Goal: Information Seeking & Learning: Learn about a topic

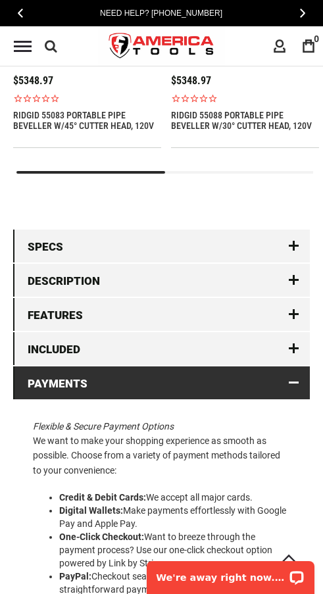
scroll to position [1696, 0]
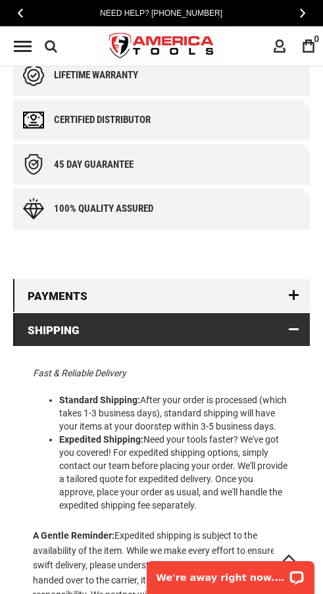
scroll to position [1212, 0]
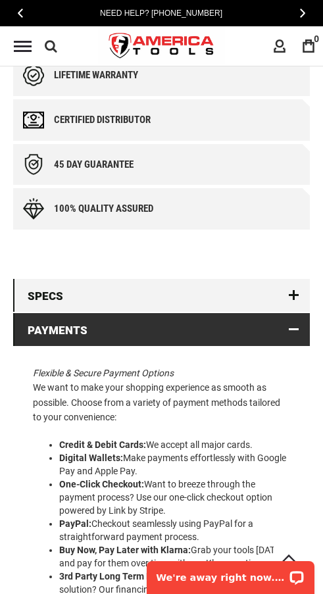
scroll to position [1239, 0]
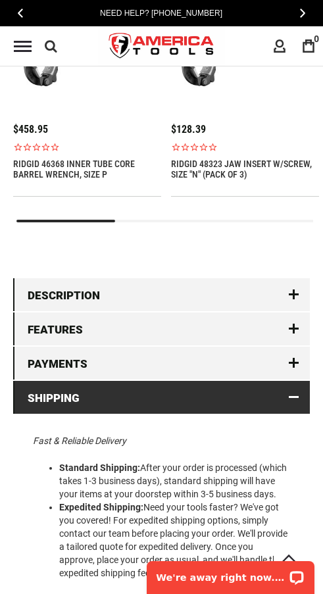
scroll to position [1611, 0]
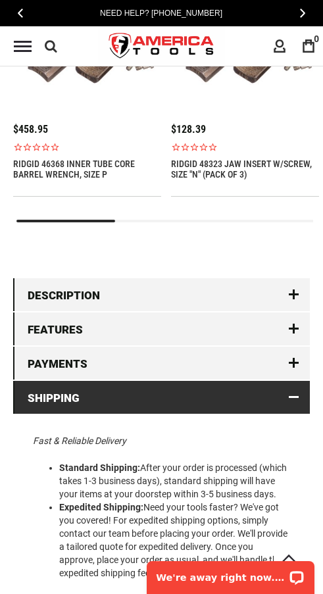
scroll to position [1611, 0]
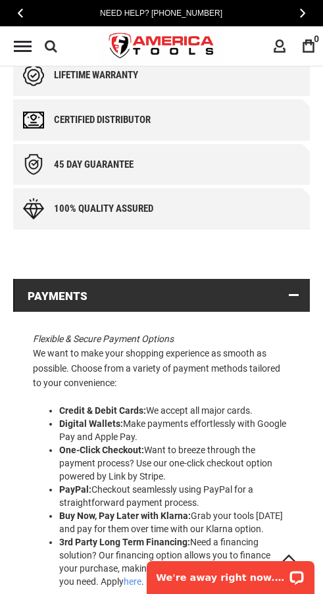
scroll to position [1212, 0]
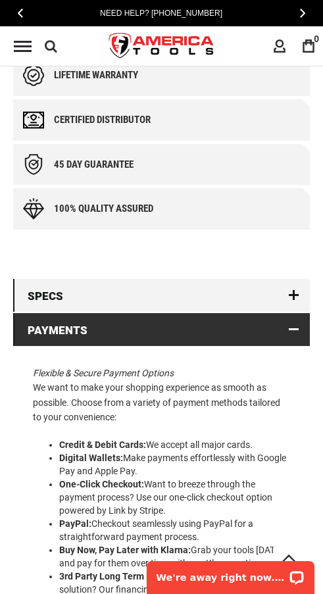
scroll to position [1246, 0]
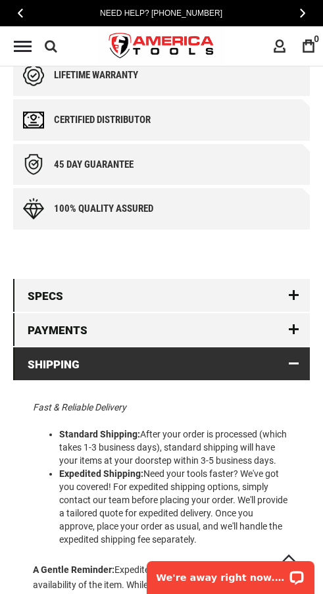
scroll to position [1239, 0]
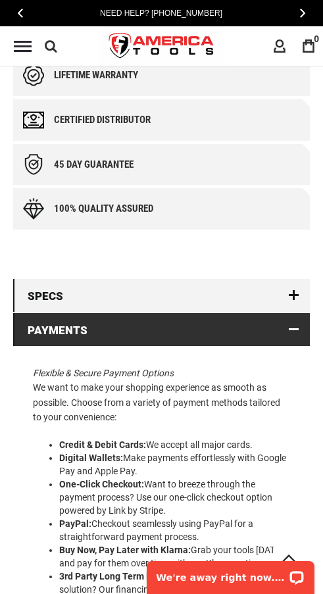
scroll to position [1239, 0]
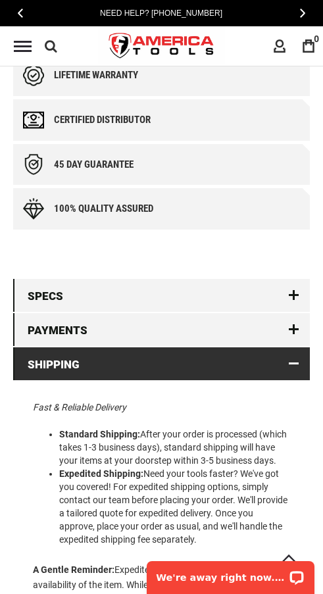
scroll to position [1246, 0]
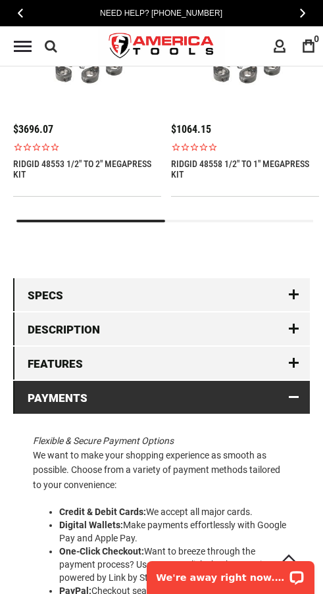
scroll to position [1653, 0]
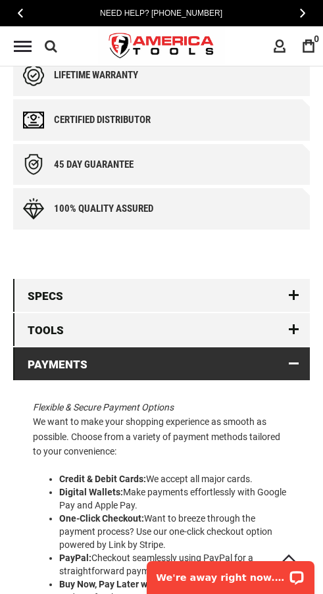
scroll to position [1273, 0]
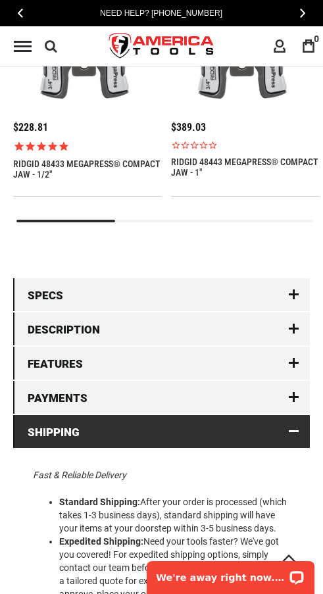
scroll to position [1655, 0]
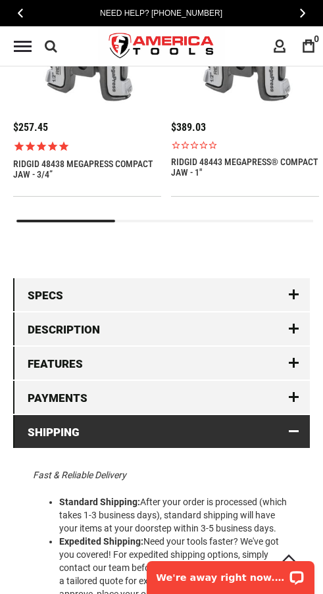
scroll to position [1655, 0]
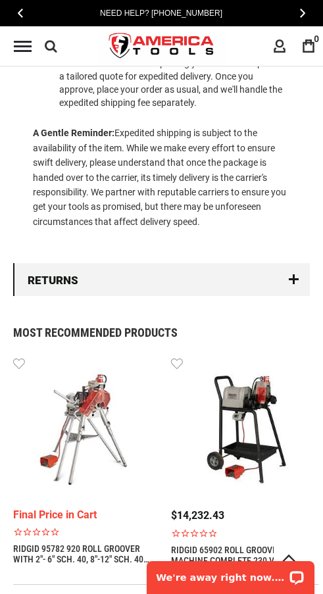
scroll to position [1307, 0]
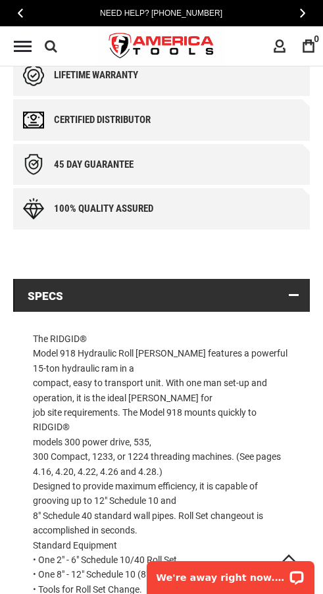
scroll to position [1228, 0]
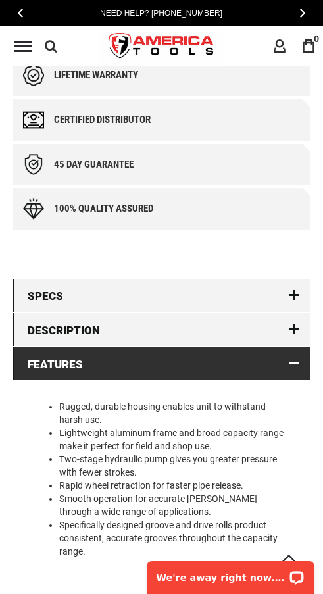
scroll to position [1223, 0]
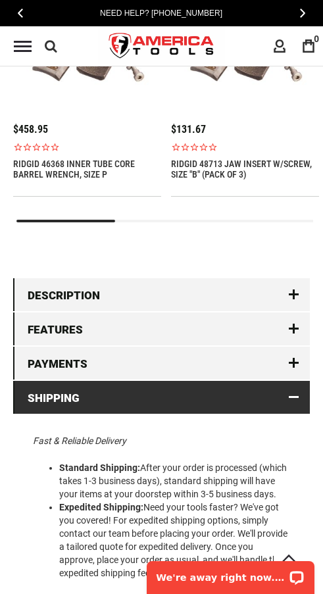
scroll to position [1611, 0]
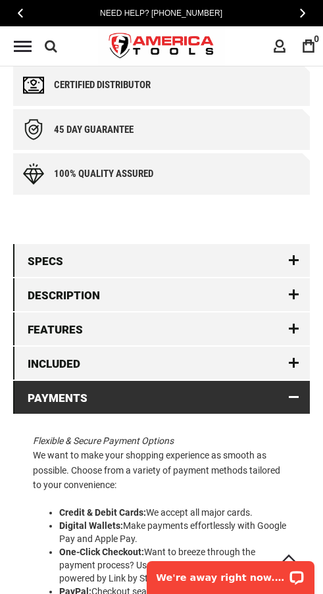
scroll to position [1365, 0]
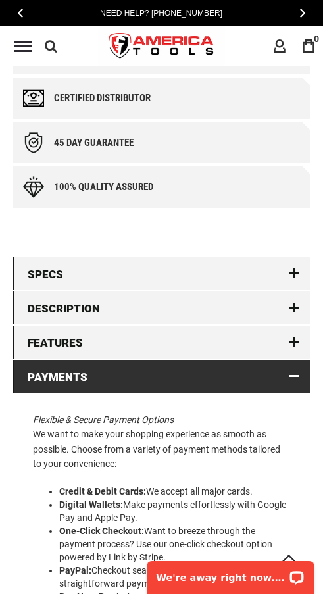
scroll to position [1307, 0]
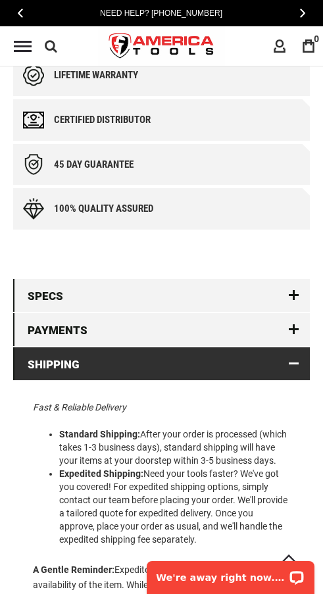
scroll to position [1239, 0]
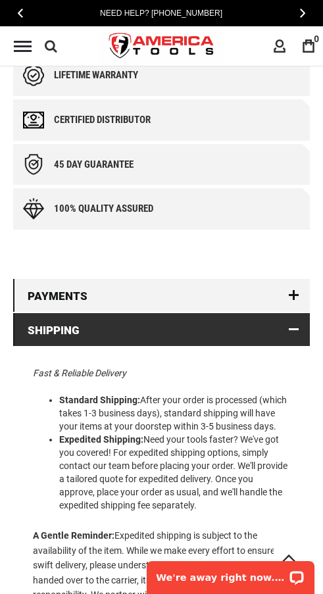
scroll to position [1212, 0]
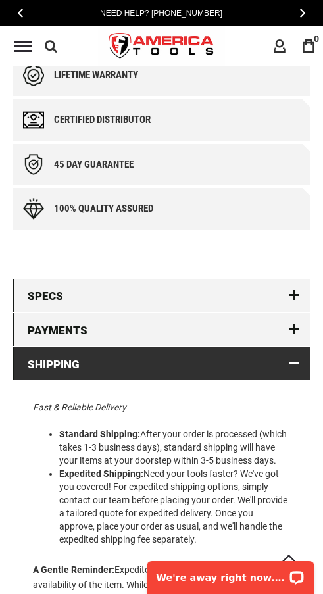
scroll to position [1246, 0]
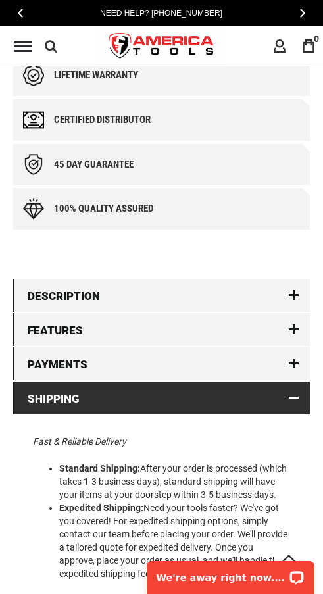
scroll to position [1289, 0]
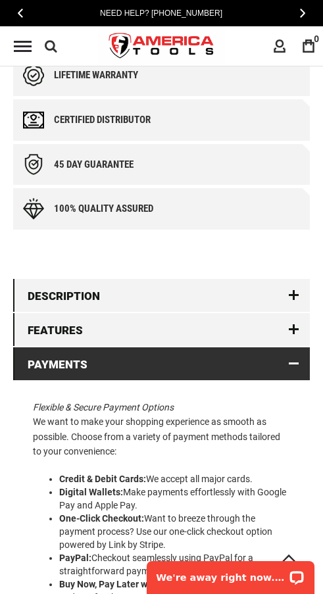
scroll to position [1289, 0]
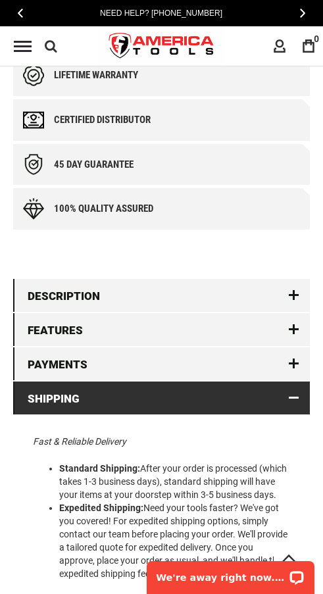
scroll to position [1296, 0]
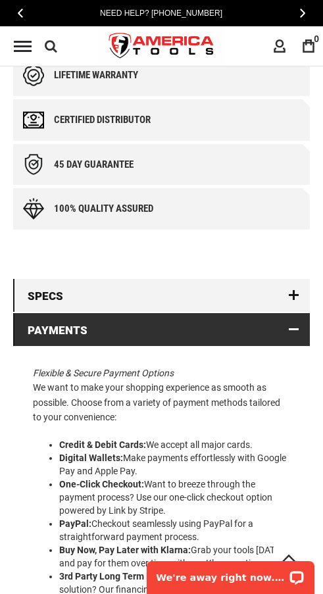
scroll to position [1239, 0]
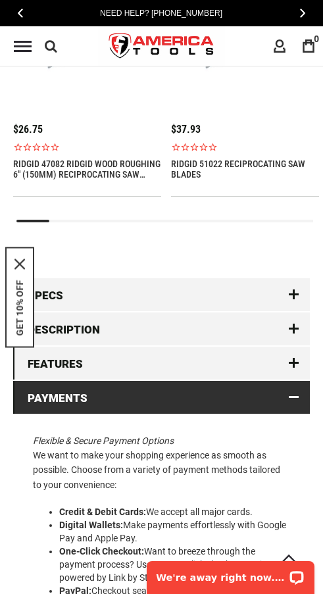
scroll to position [1661, 0]
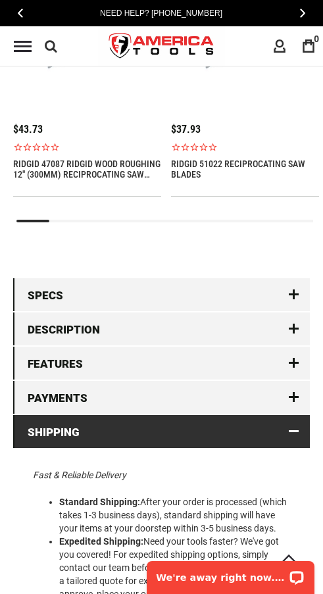
scroll to position [1661, 0]
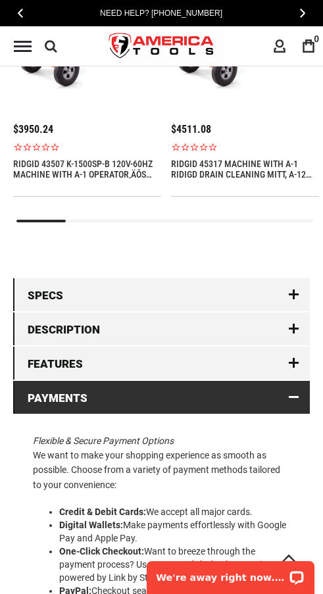
scroll to position [1595, 0]
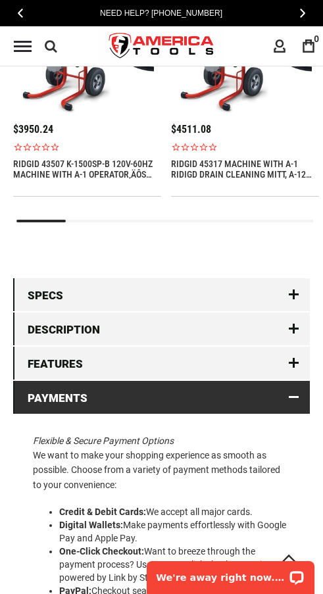
scroll to position [1611, 0]
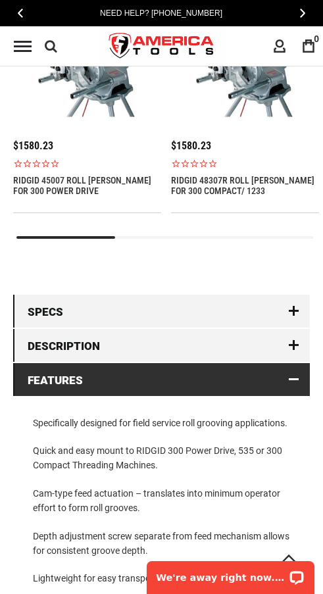
scroll to position [1655, 0]
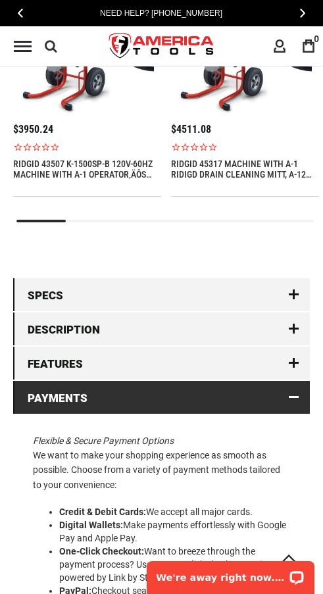
scroll to position [1643, 0]
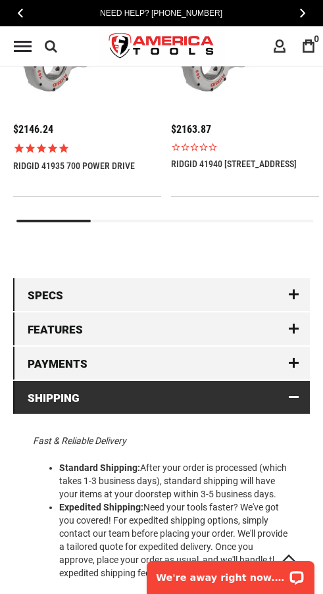
scroll to position [1611, 0]
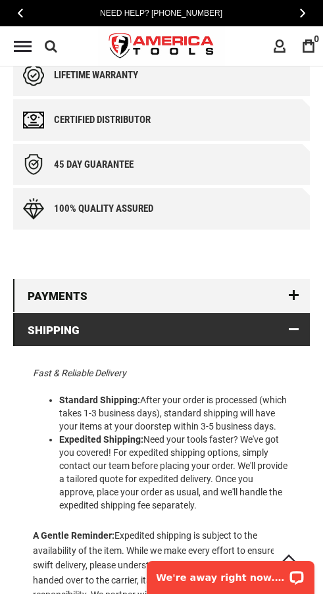
scroll to position [1221, 0]
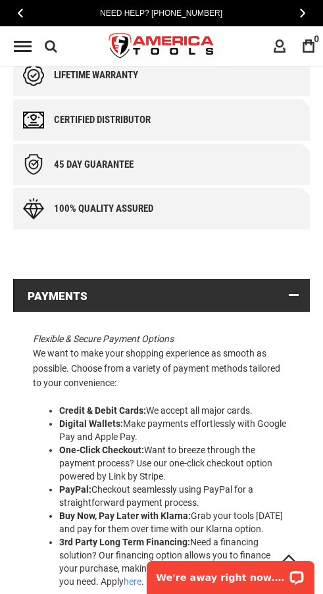
scroll to position [1221, 0]
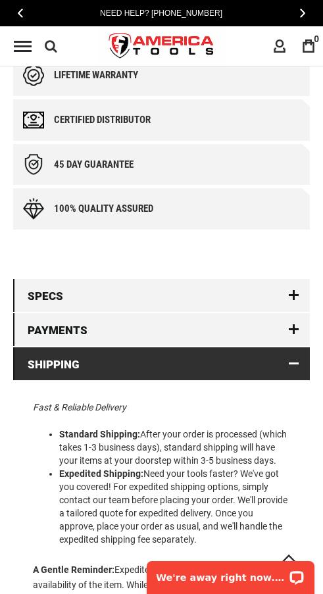
scroll to position [1246, 0]
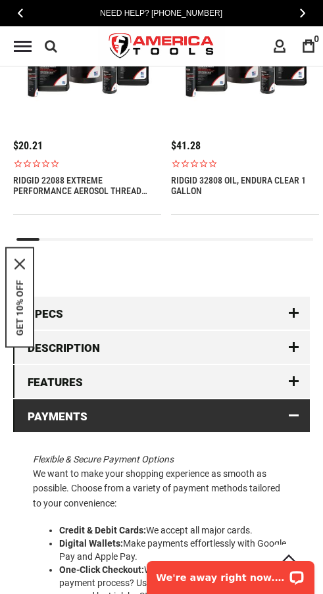
scroll to position [1663, 0]
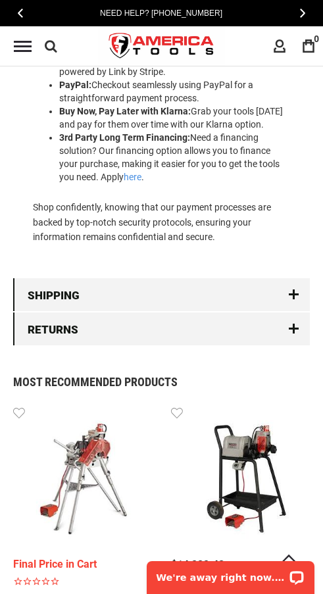
scroll to position [1611, 0]
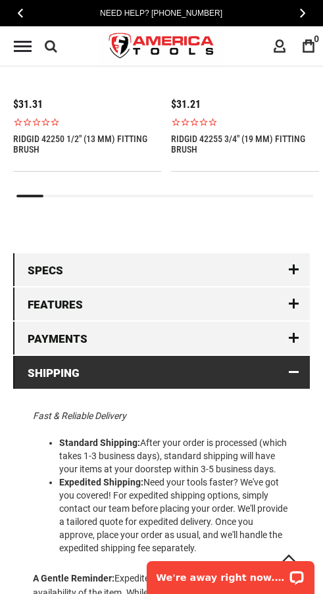
scroll to position [1611, 0]
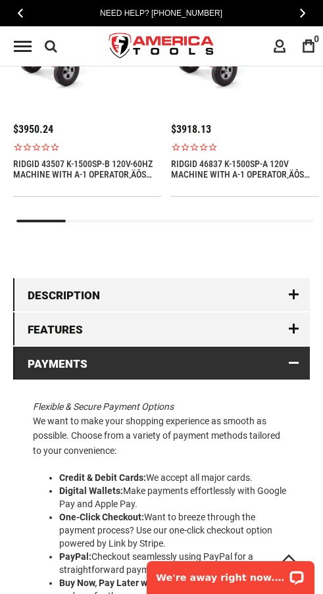
scroll to position [1609, 0]
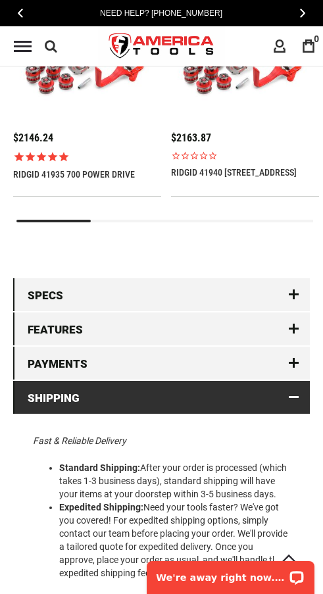
scroll to position [1610, 0]
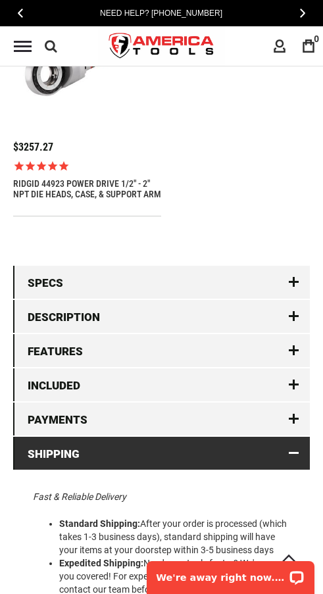
scroll to position [1657, 0]
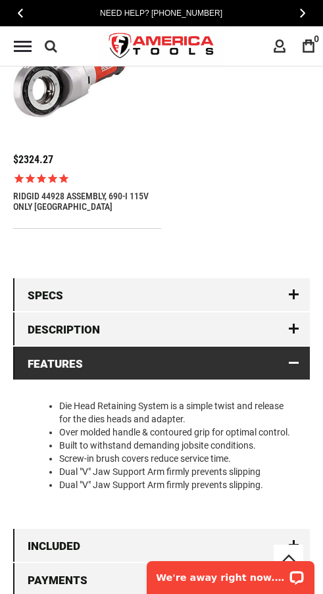
scroll to position [1569, 0]
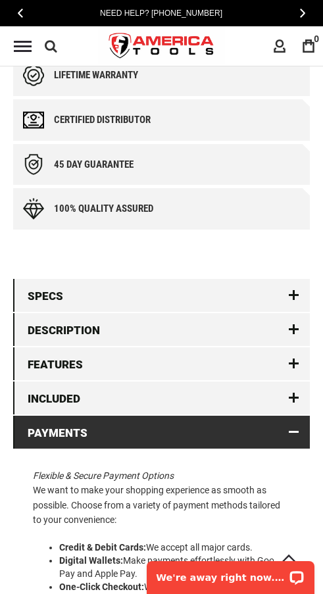
scroll to position [1357, 0]
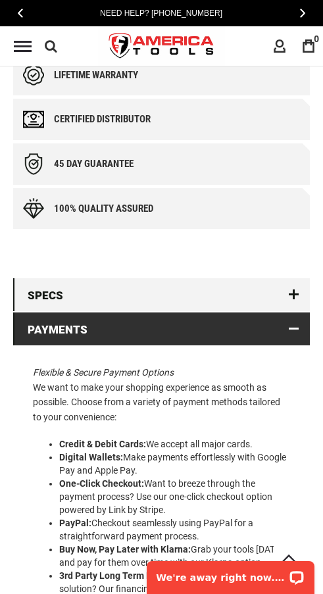
scroll to position [1245, 0]
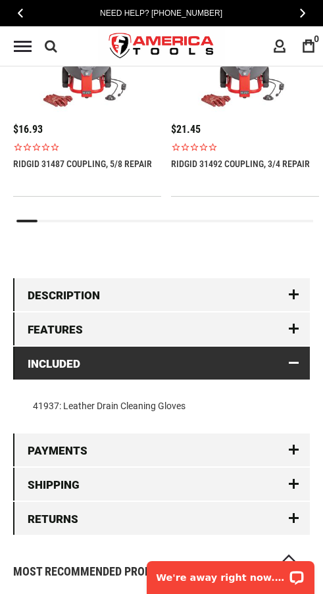
scroll to position [1593, 0]
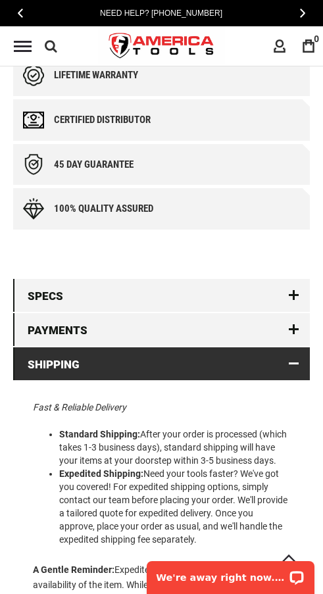
scroll to position [1239, 0]
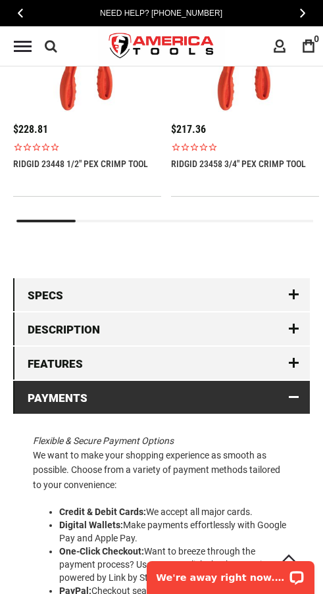
scroll to position [1632, 0]
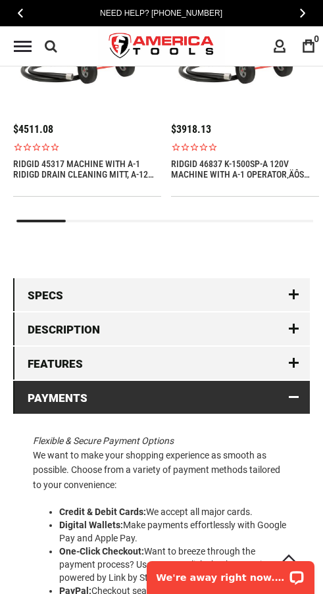
scroll to position [1611, 0]
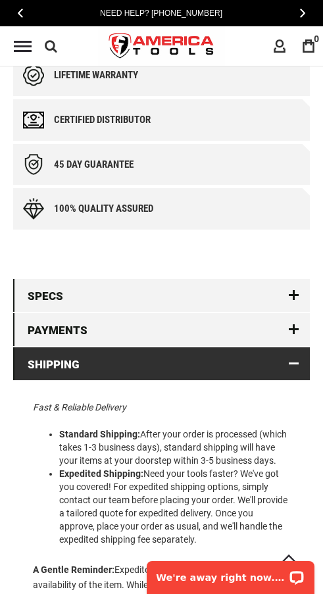
scroll to position [1246, 0]
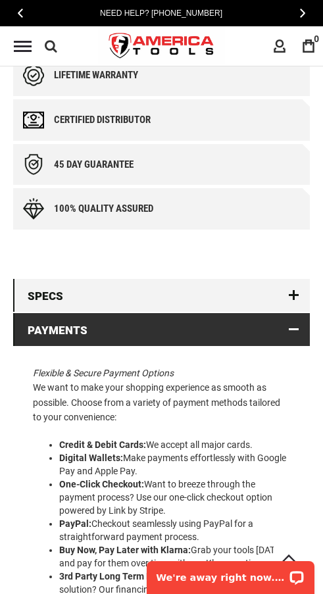
scroll to position [1239, 0]
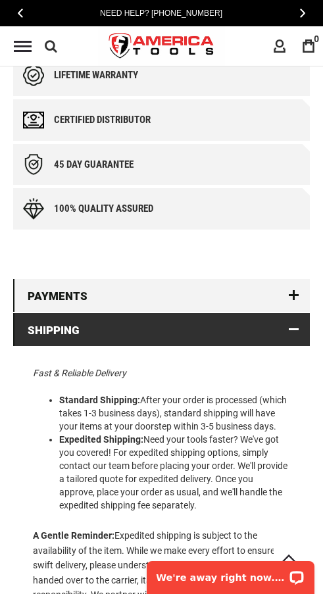
scroll to position [1212, 0]
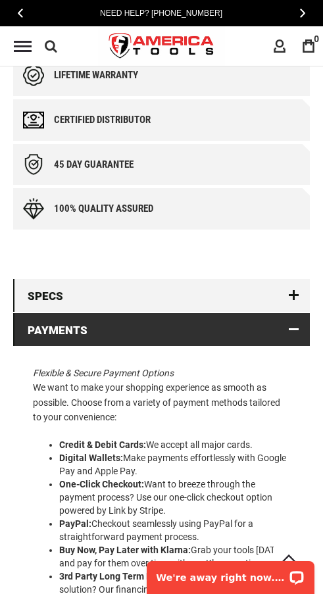
scroll to position [1239, 0]
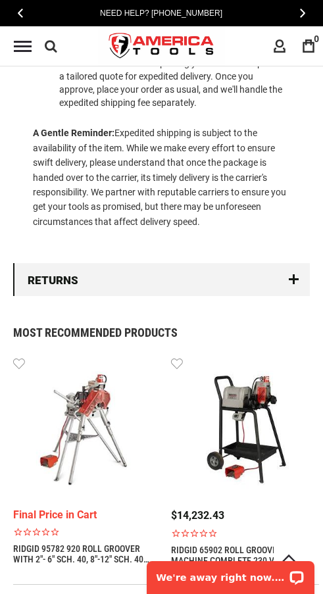
scroll to position [1239, 0]
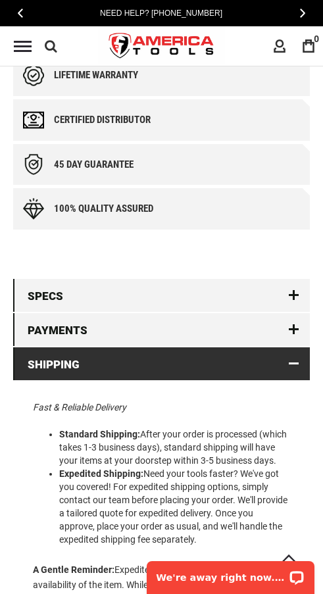
scroll to position [1239, 0]
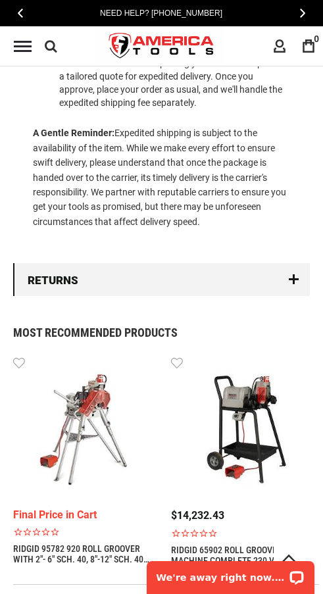
scroll to position [1246, 0]
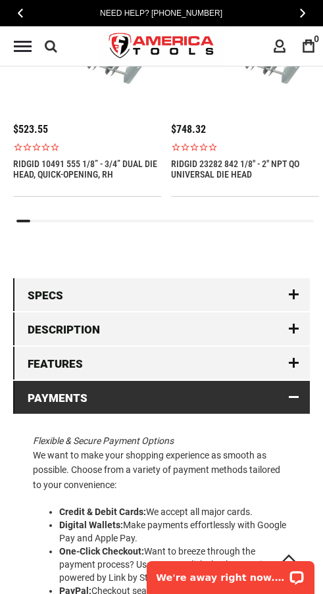
scroll to position [1583, 0]
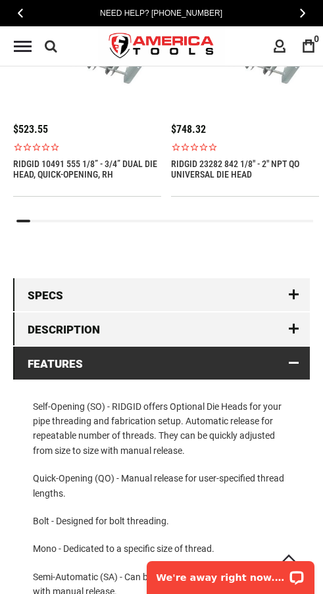
scroll to position [1583, 0]
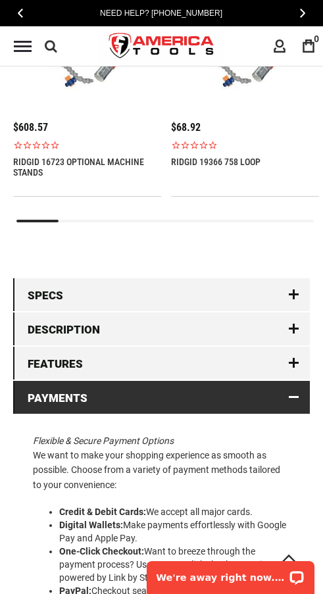
scroll to position [1565, 0]
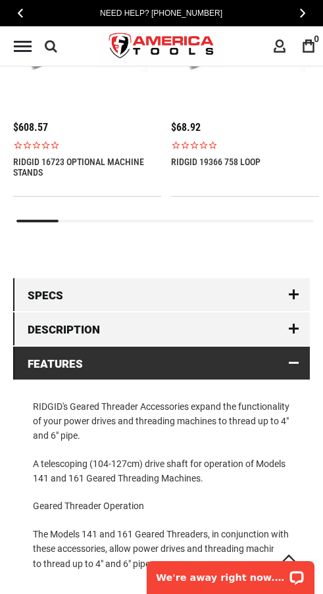
scroll to position [1565, 0]
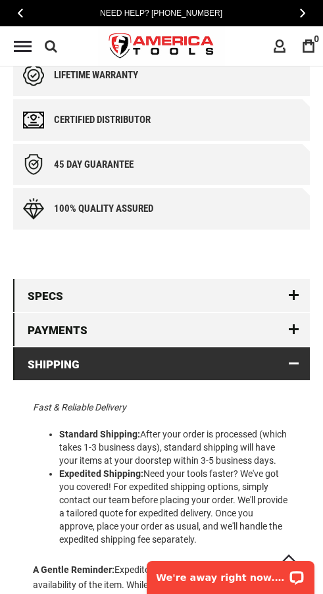
scroll to position [1239, 0]
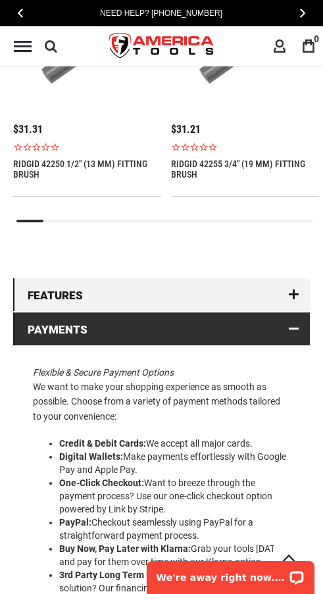
scroll to position [1577, 0]
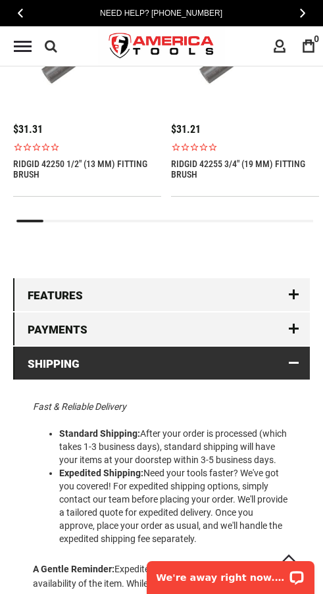
scroll to position [1577, 0]
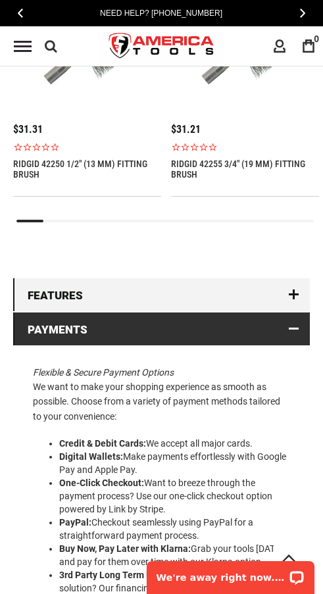
scroll to position [1577, 0]
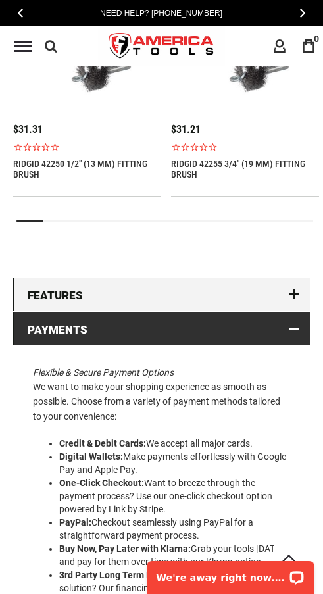
scroll to position [1577, 0]
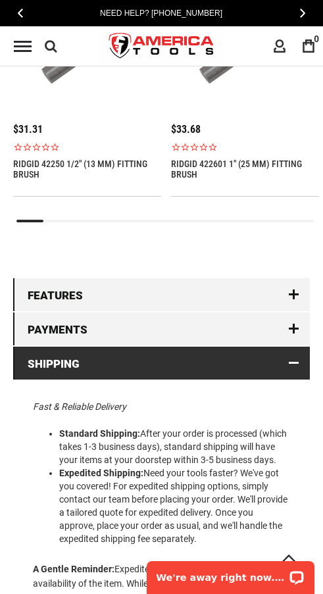
scroll to position [1577, 0]
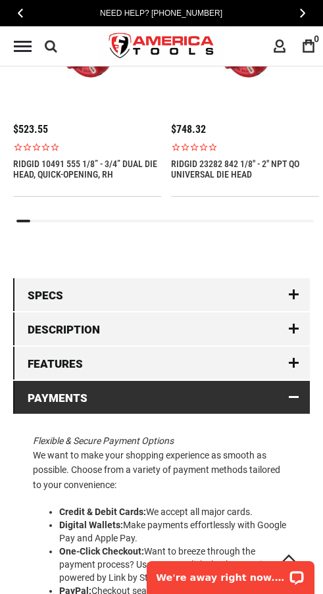
scroll to position [1583, 0]
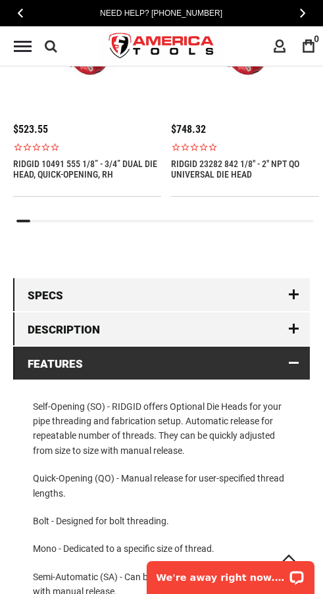
scroll to position [1583, 0]
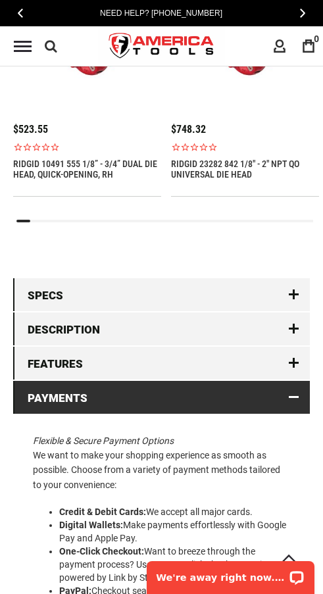
scroll to position [1583, 0]
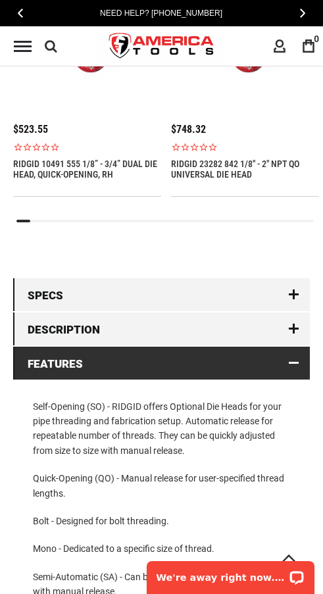
scroll to position [1583, 0]
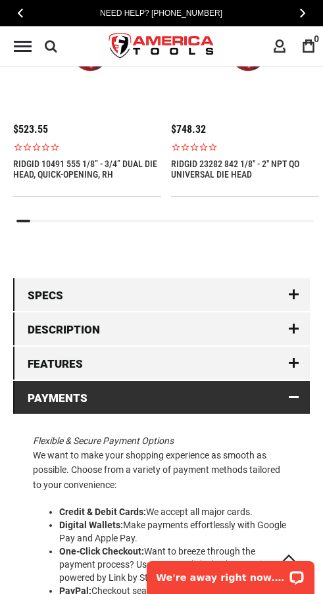
scroll to position [1583, 0]
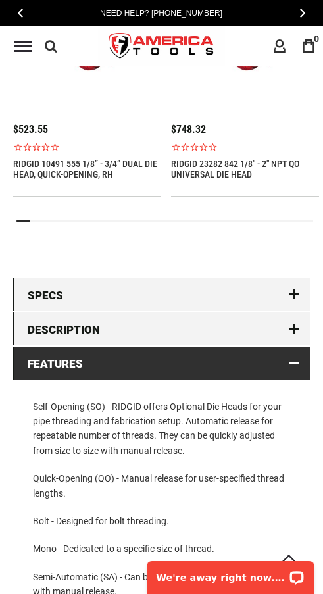
scroll to position [1583, 0]
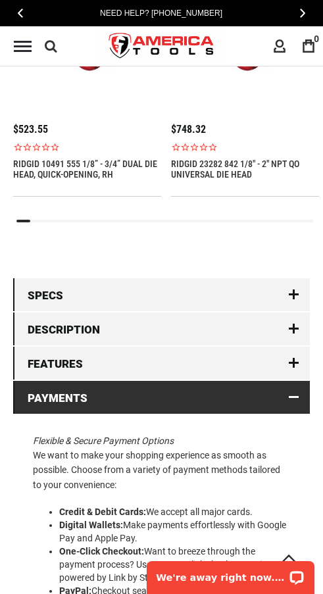
scroll to position [1583, 0]
